Goal: Information Seeking & Learning: Learn about a topic

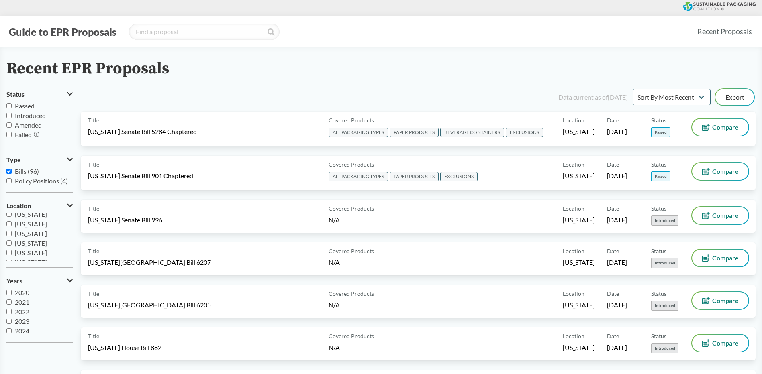
scroll to position [96, 0]
click at [39, 238] on span "[US_STATE]" at bounding box center [31, 237] width 32 height 8
click at [12, 238] on input "[US_STATE]" at bounding box center [8, 236] width 5 height 5
checkbox input "true"
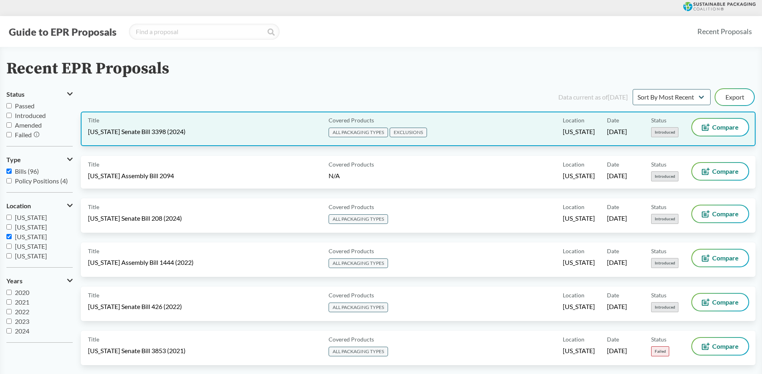
click at [268, 131] on div "Title [US_STATE] Senate Bill 3398 (2024)" at bounding box center [206, 129] width 237 height 20
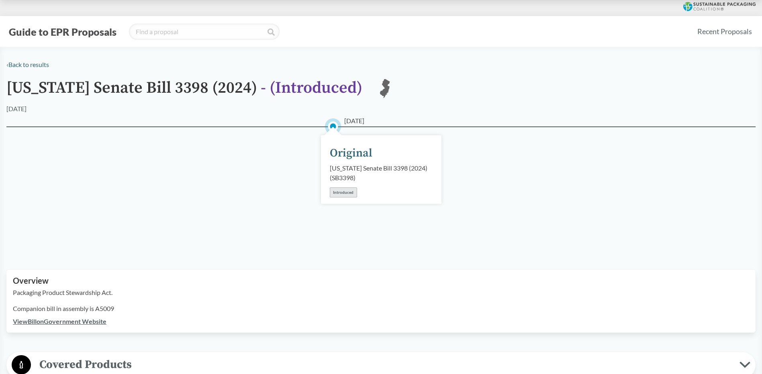
scroll to position [201, 0]
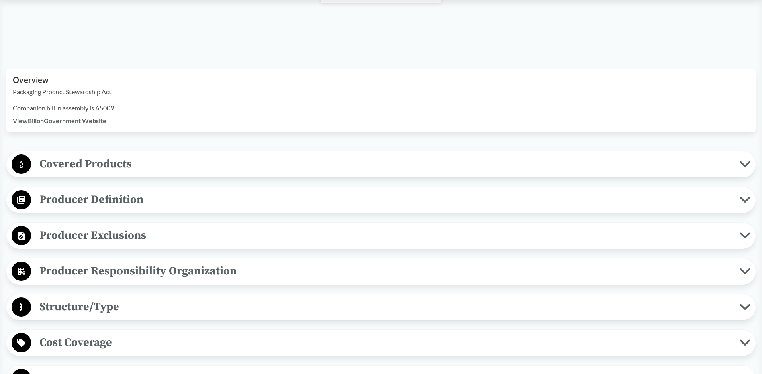
click at [121, 159] on span "Covered Products" at bounding box center [385, 164] width 709 height 18
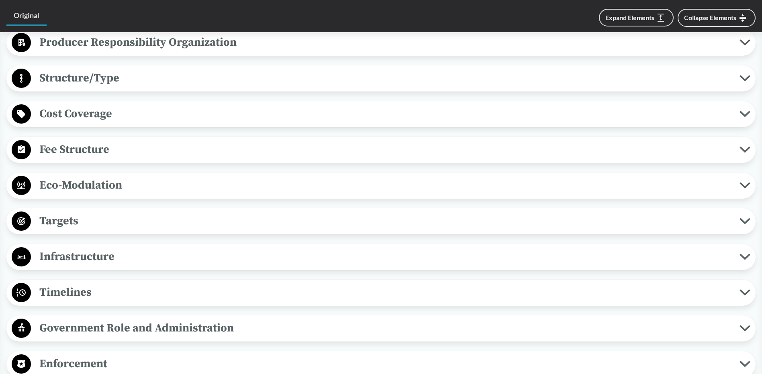
scroll to position [603, 0]
click at [80, 220] on span "Targets" at bounding box center [385, 221] width 709 height 18
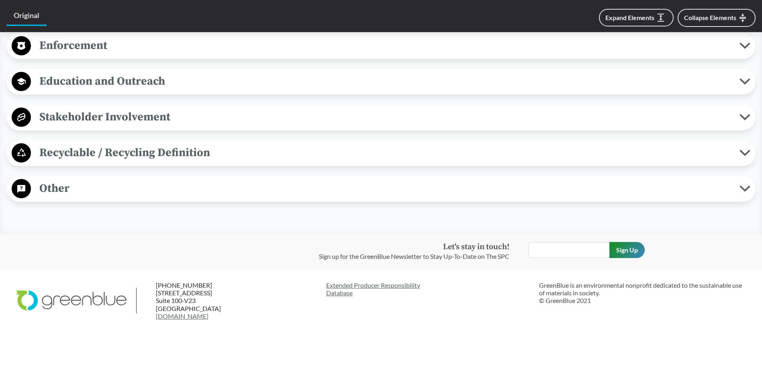
scroll to position [903, 0]
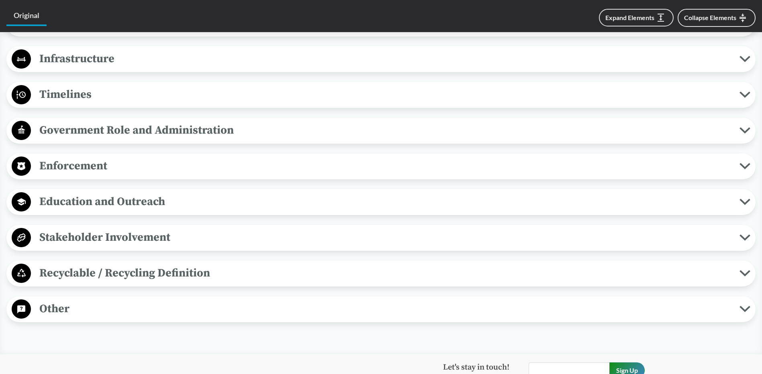
click at [125, 135] on span "Government Role and Administration" at bounding box center [385, 130] width 709 height 18
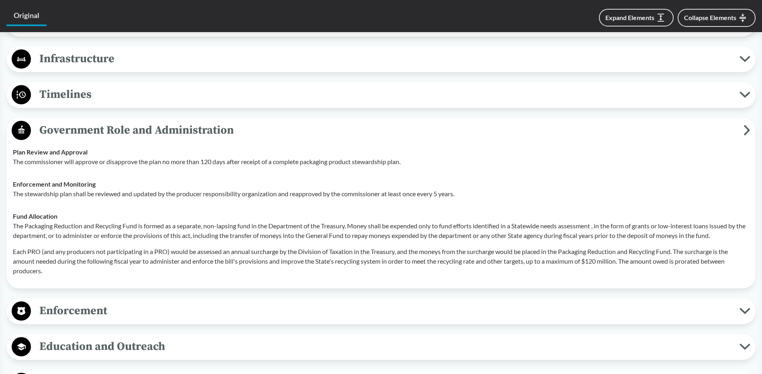
click at [125, 88] on span "Timelines" at bounding box center [385, 95] width 709 height 18
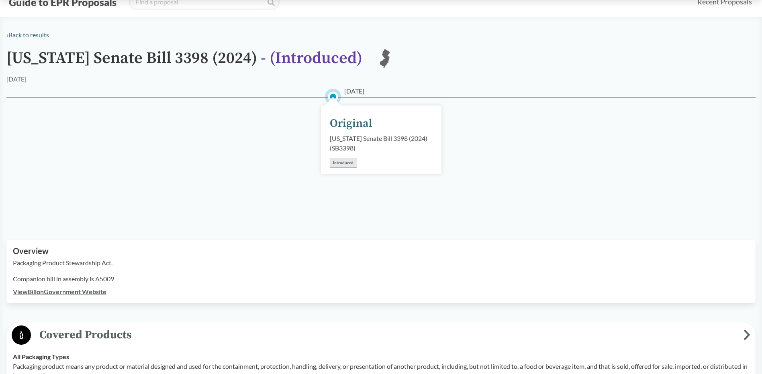
scroll to position [0, 0]
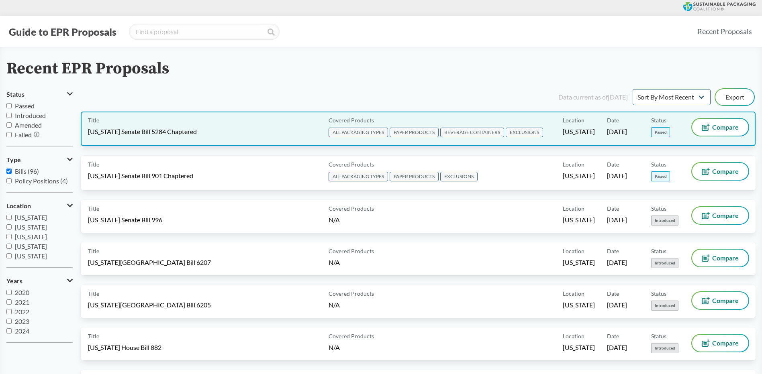
click at [228, 128] on div "Title [US_STATE] Senate Bill 5284 Chaptered" at bounding box center [206, 129] width 237 height 20
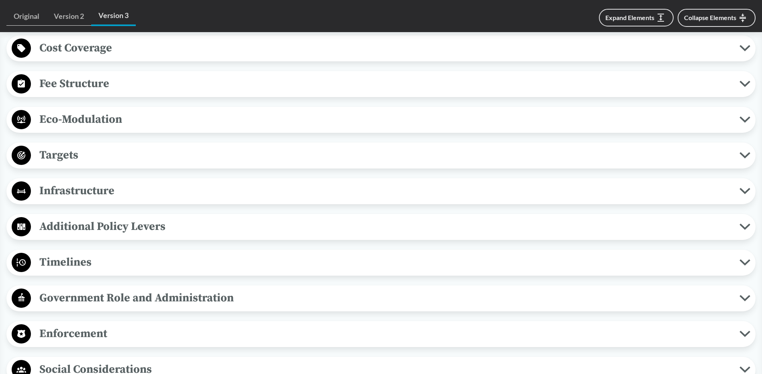
scroll to position [562, 0]
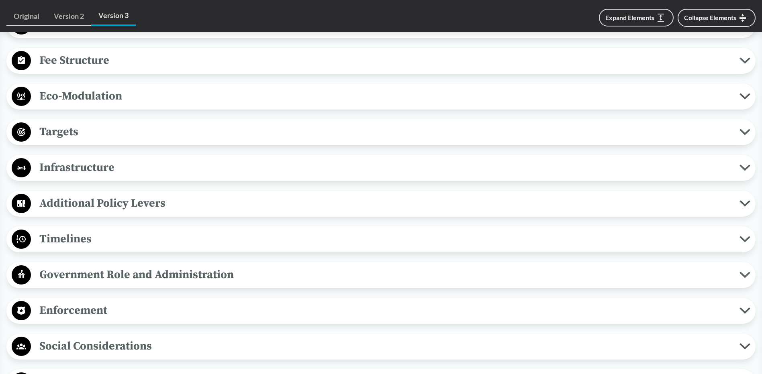
click at [61, 241] on span "Timelines" at bounding box center [385, 239] width 709 height 18
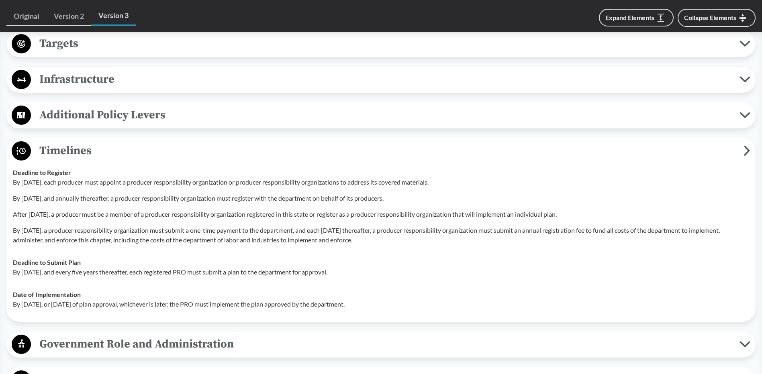
scroll to position [683, 0]
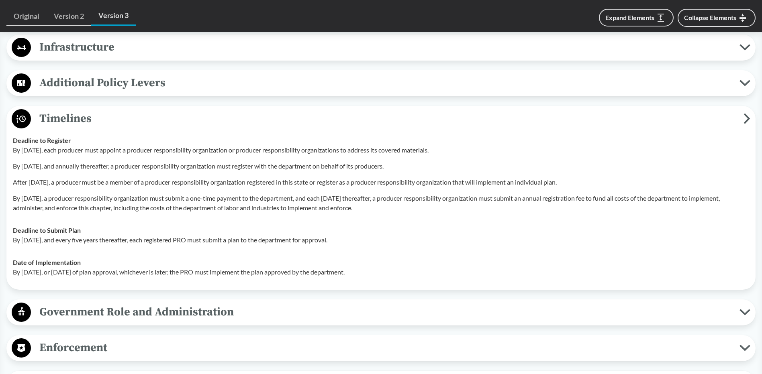
drag, startPoint x: 403, startPoint y: 273, endPoint x: 12, endPoint y: 139, distance: 413.5
click at [12, 139] on tbody "Deadline to Register By [DATE], each producer must appoint a producer responsib…" at bounding box center [381, 206] width 744 height 154
copy tbody "Deadline to Register By [DATE], each producer must appoint a producer responsib…"
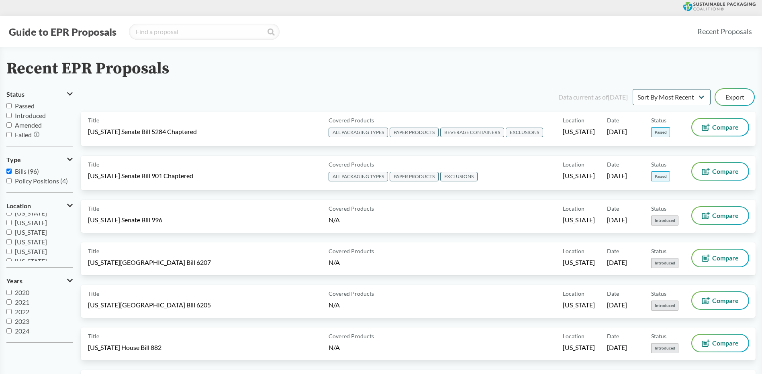
scroll to position [96, 0]
click at [42, 248] on span "[US_STATE]" at bounding box center [31, 247] width 32 height 8
click at [12, 248] on input "[US_STATE]" at bounding box center [8, 246] width 5 height 5
checkbox input "true"
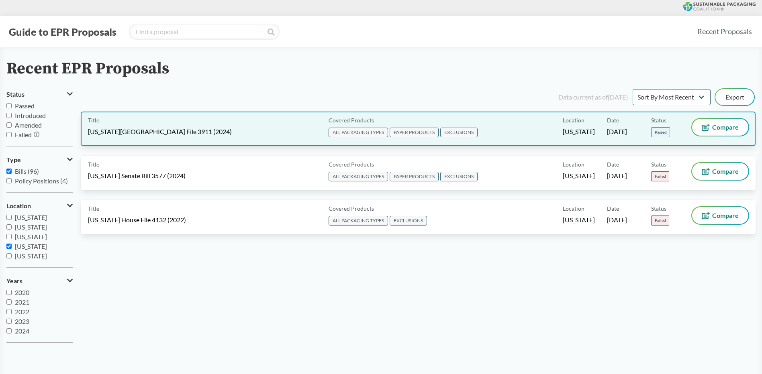
click at [288, 128] on div "Title [US_STATE][GEOGRAPHIC_DATA] File 3911 (2024)" at bounding box center [206, 129] width 237 height 20
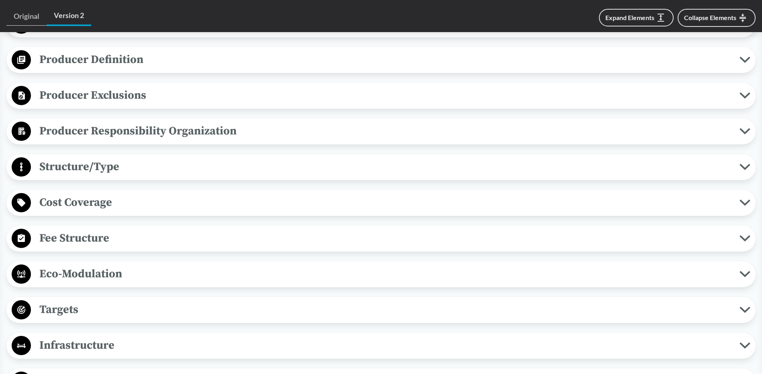
scroll to position [442, 0]
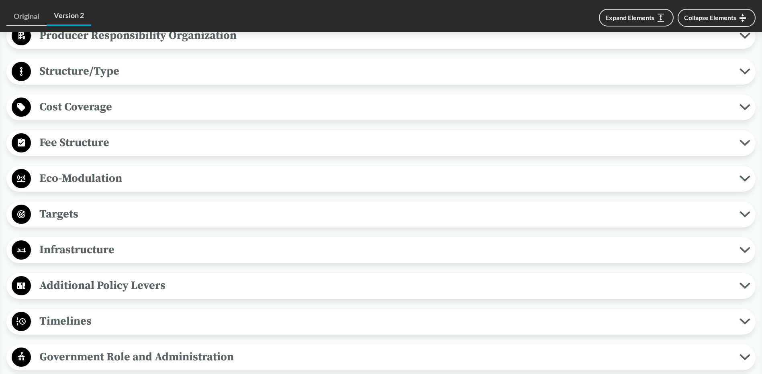
click at [100, 313] on span "Timelines" at bounding box center [385, 322] width 709 height 18
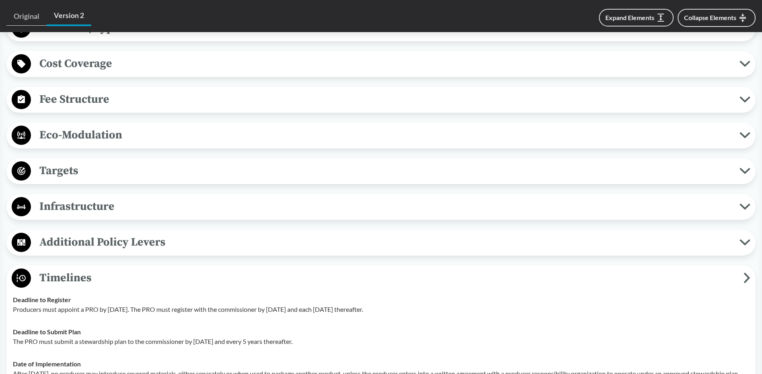
scroll to position [603, 0]
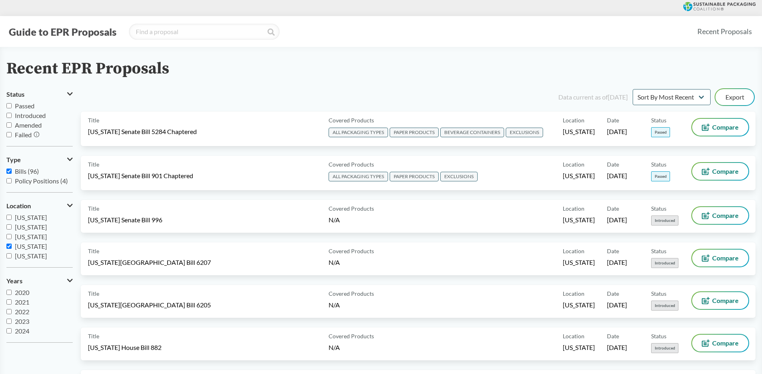
scroll to position [112, 0]
click at [34, 232] on span "[US_STATE]" at bounding box center [31, 231] width 32 height 8
click at [12, 232] on input "[US_STATE]" at bounding box center [8, 230] width 5 height 5
checkbox input "false"
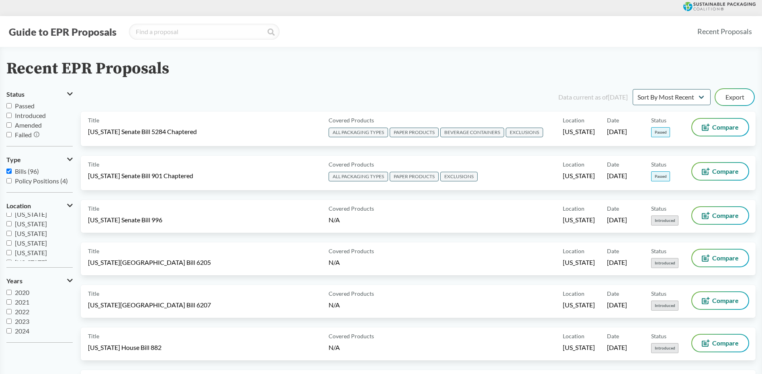
click at [36, 247] on span "[US_STATE]" at bounding box center [31, 243] width 32 height 8
click at [12, 246] on input "[US_STATE]" at bounding box center [8, 243] width 5 height 5
checkbox input "true"
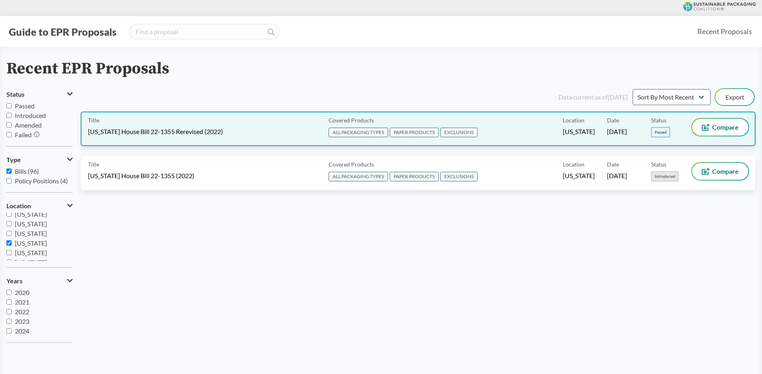
click at [302, 128] on div "Title [US_STATE] House Bill 22-1355 Rerevised (2022)" at bounding box center [206, 129] width 237 height 20
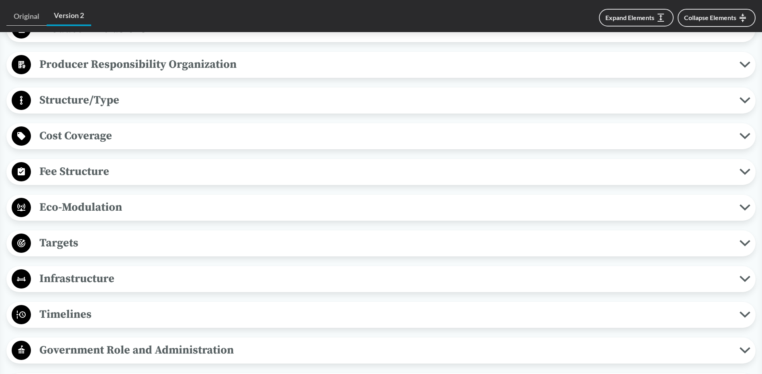
scroll to position [522, 0]
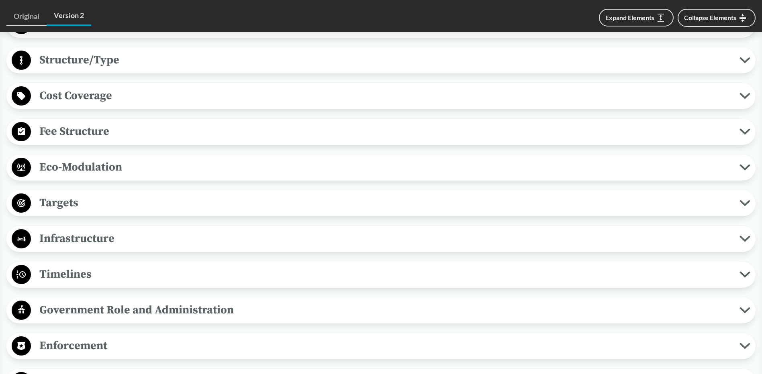
click at [84, 276] on span "Timelines" at bounding box center [385, 275] width 709 height 18
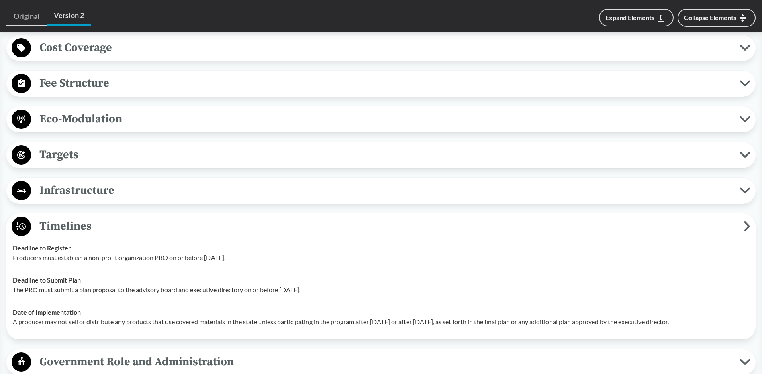
scroll to position [643, 0]
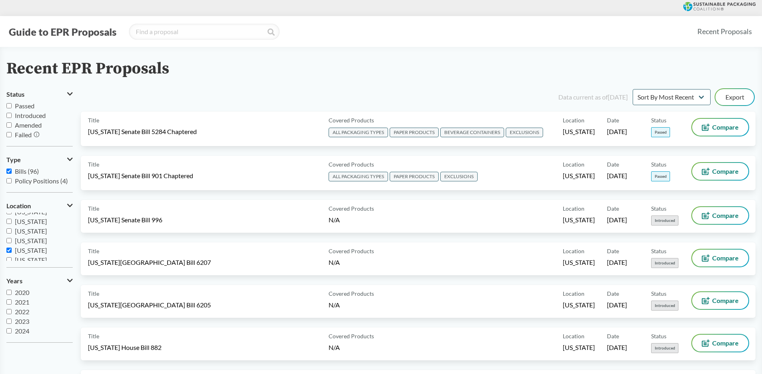
scroll to position [129, 0]
click at [34, 245] on span "[US_STATE]" at bounding box center [31, 243] width 32 height 8
click at [12, 245] on input "[US_STATE]" at bounding box center [8, 243] width 5 height 5
checkbox input "false"
click at [33, 235] on span "[US_STATE]" at bounding box center [31, 234] width 32 height 8
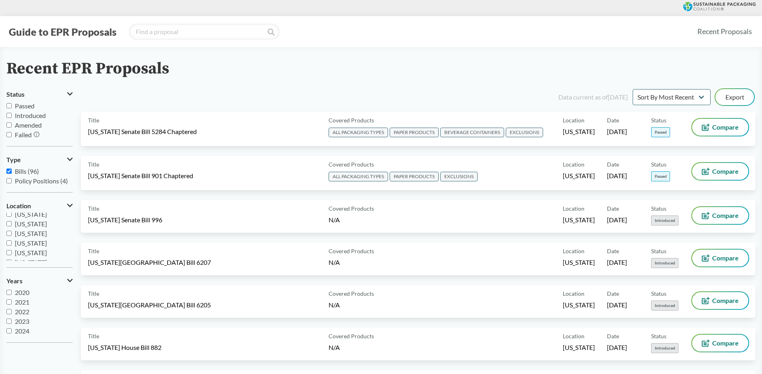
click at [12, 235] on input "[US_STATE]" at bounding box center [8, 233] width 5 height 5
checkbox input "true"
click at [33, 242] on span "[US_STATE]" at bounding box center [31, 242] width 32 height 8
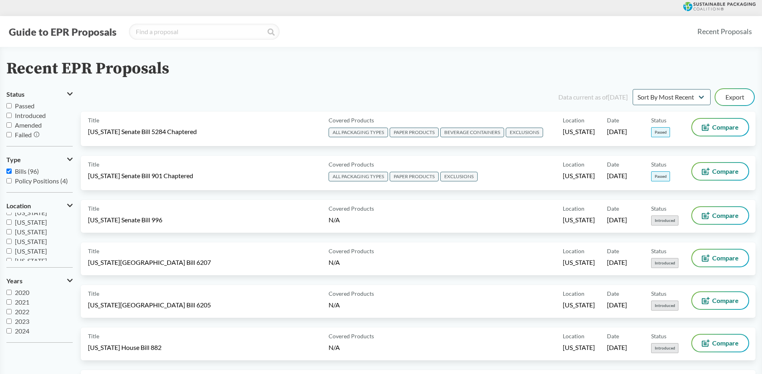
click at [12, 242] on input "[US_STATE]" at bounding box center [8, 241] width 5 height 5
checkbox input "true"
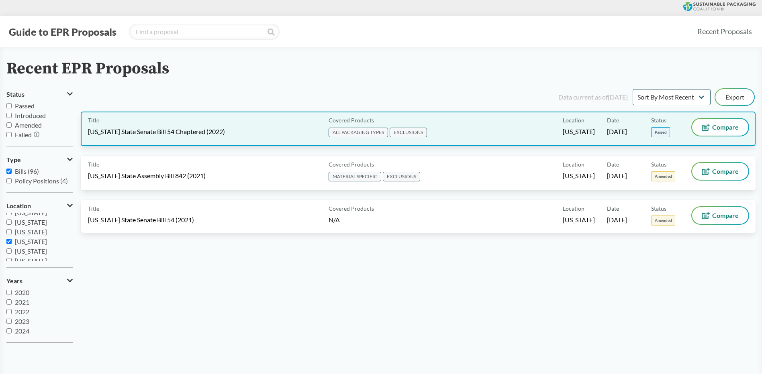
click at [240, 123] on div "Title California State Senate Bill 54 Chaptered (2022)" at bounding box center [206, 129] width 237 height 20
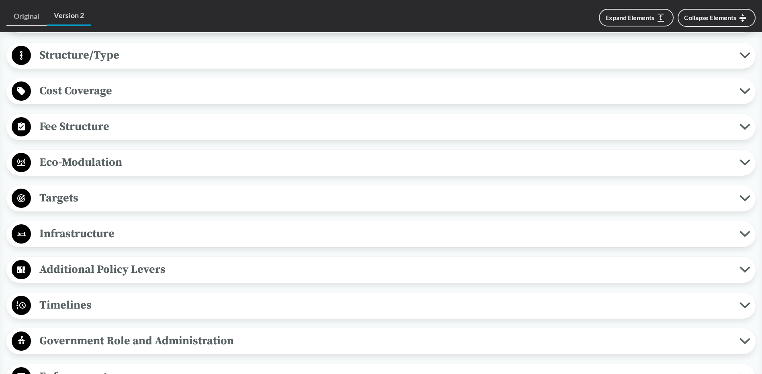
scroll to position [482, 0]
click at [98, 302] on span "Timelines" at bounding box center [385, 305] width 709 height 18
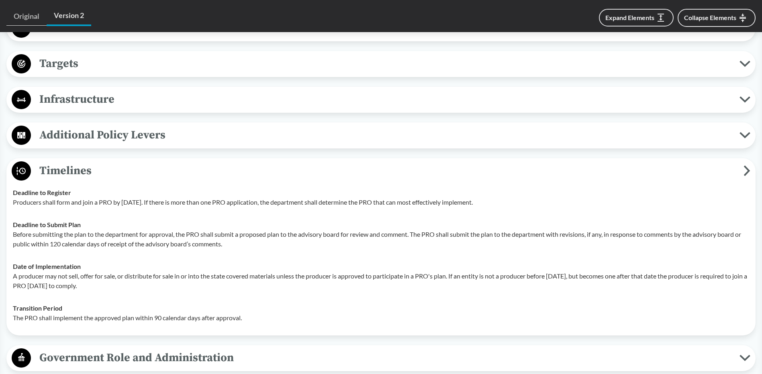
scroll to position [603, 0]
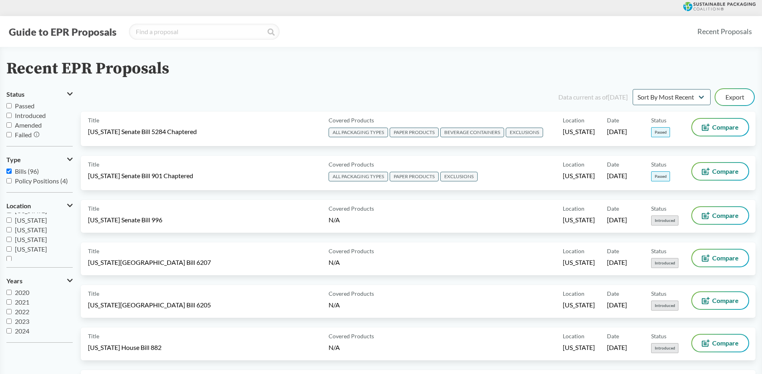
scroll to position [174, 0]
click at [30, 247] on span "[US_STATE]" at bounding box center [31, 247] width 32 height 8
click at [12, 247] on input "[US_STATE]" at bounding box center [8, 246] width 5 height 5
checkbox input "true"
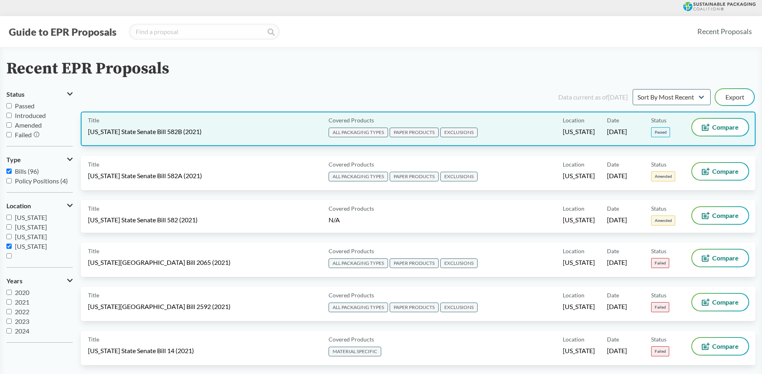
click at [223, 131] on div "Title Oregon State Senate Bill 582B (2021)" at bounding box center [206, 129] width 237 height 20
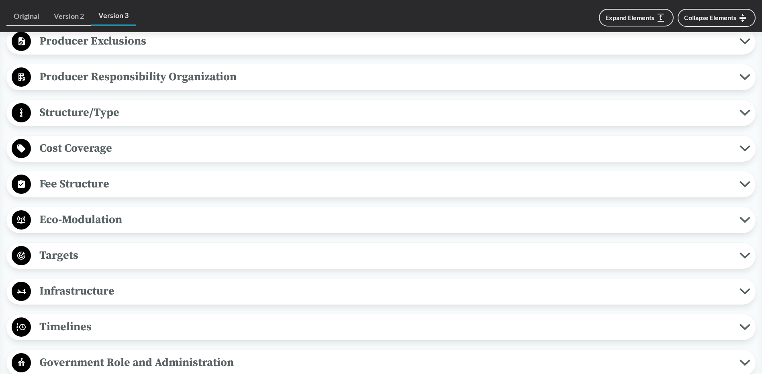
scroll to position [482, 0]
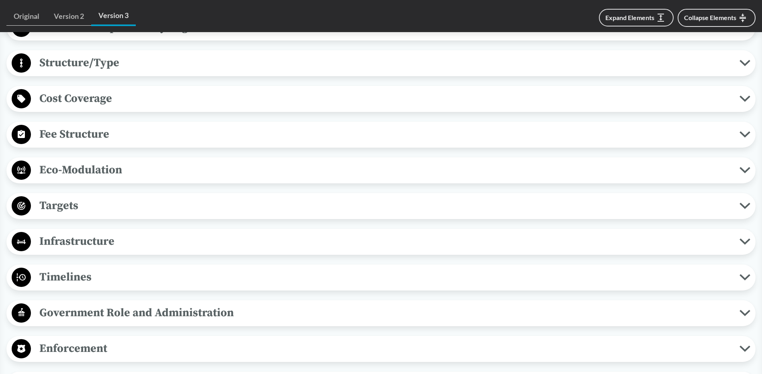
click at [61, 280] on span "Timelines" at bounding box center [385, 277] width 709 height 18
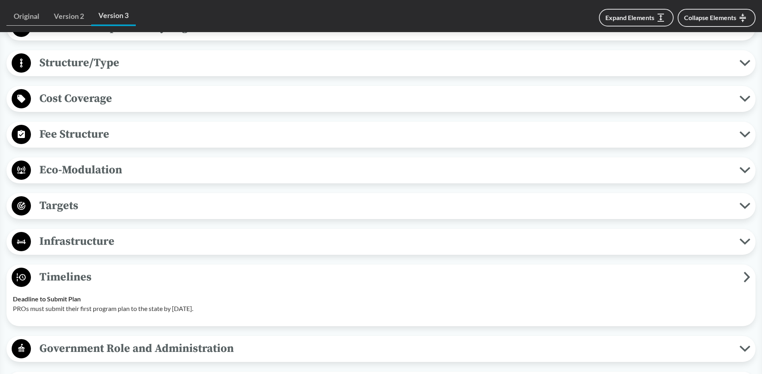
scroll to position [522, 0]
